Goal: Task Accomplishment & Management: Manage account settings

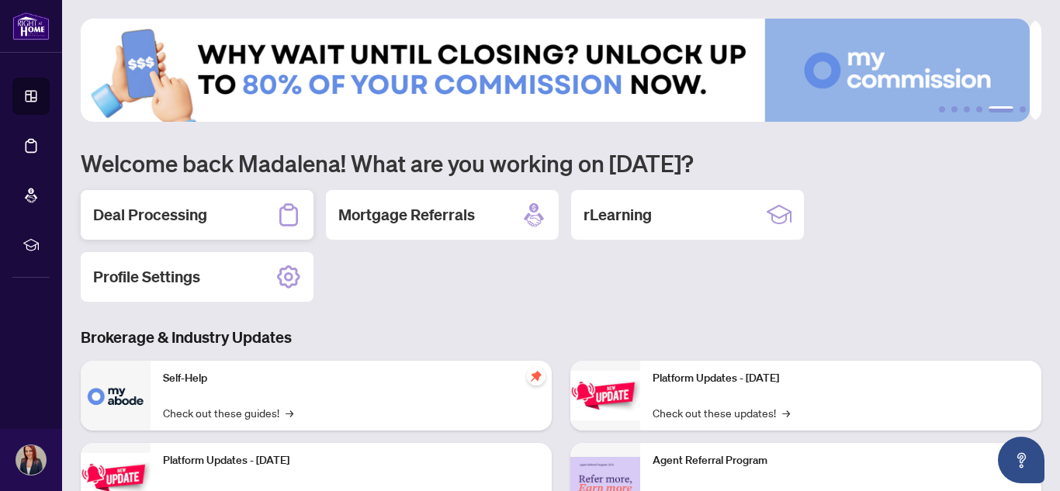
click at [244, 221] on div "Deal Processing" at bounding box center [197, 215] width 233 height 50
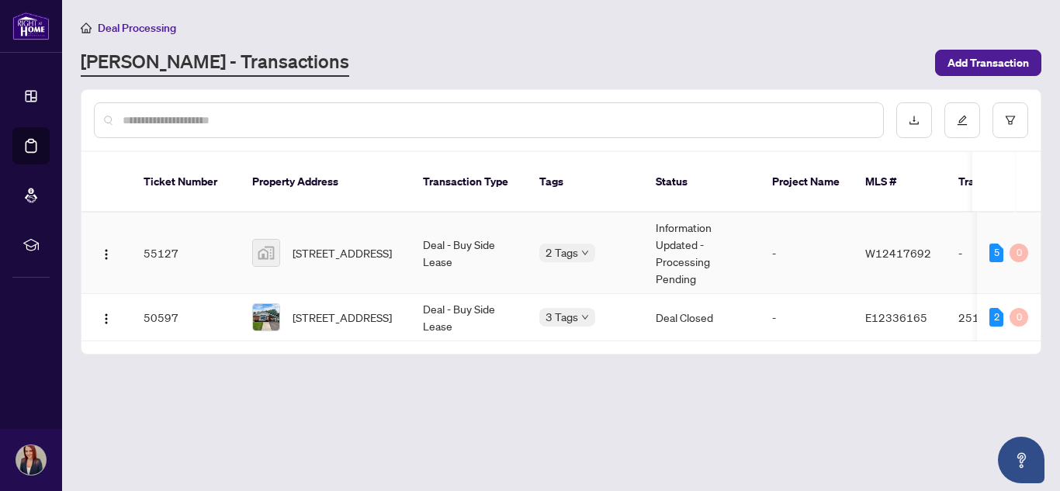
click at [459, 227] on td "Deal - Buy Side Lease" at bounding box center [468, 253] width 116 height 81
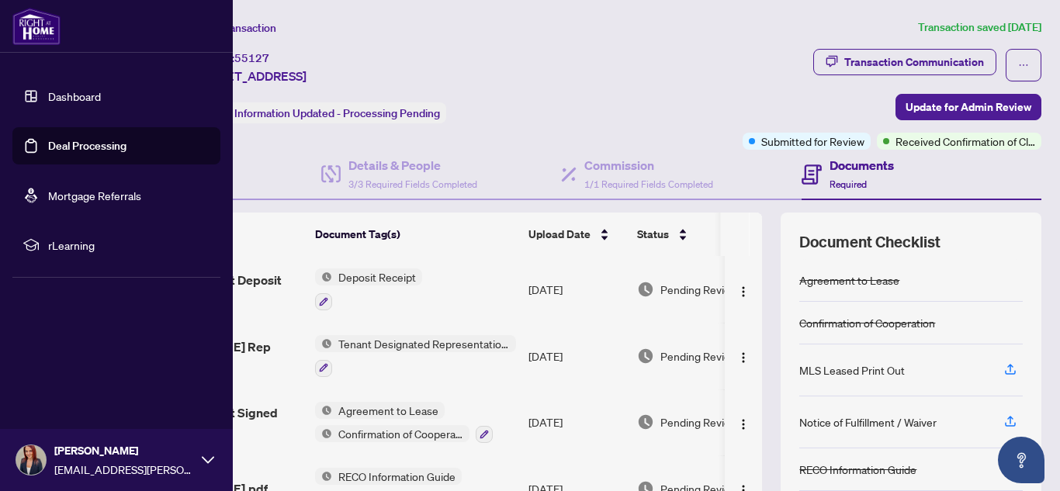
click at [25, 23] on img at bounding box center [36, 26] width 48 height 37
